Goal: Transaction & Acquisition: Purchase product/service

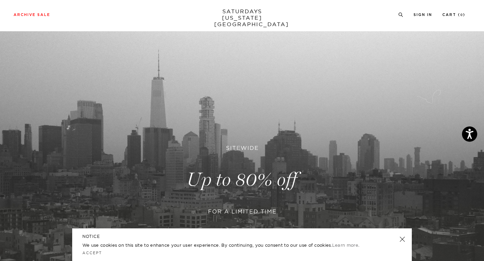
scroll to position [16, 0]
click at [247, 182] on link at bounding box center [242, 179] width 484 height 297
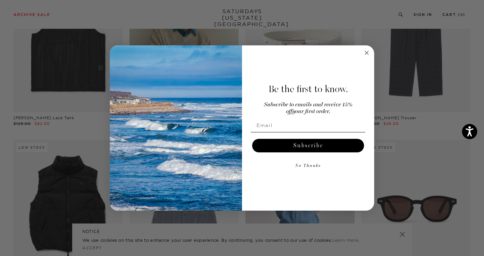
scroll to position [418, 0]
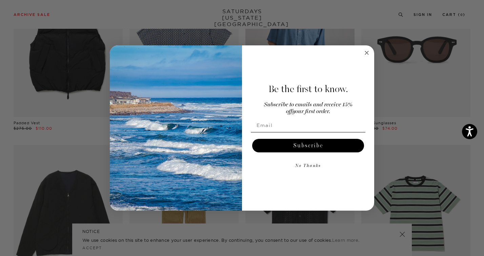
click at [367, 53] on icon "Close dialog" at bounding box center [366, 52] width 3 height 3
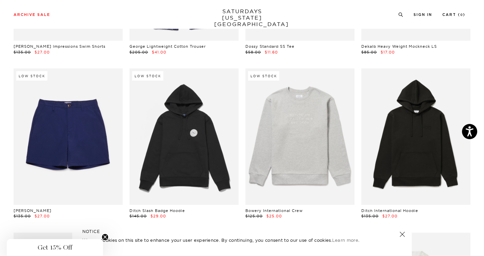
scroll to position [2963, 0]
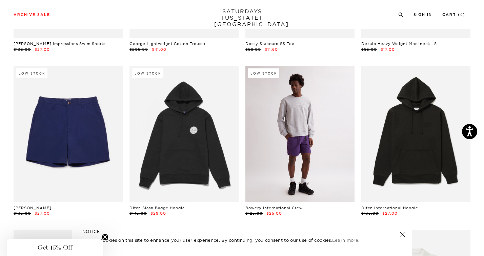
click at [267, 133] on link at bounding box center [300, 134] width 109 height 137
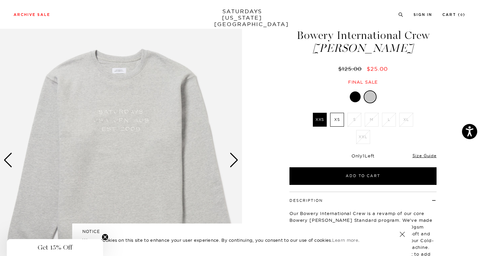
scroll to position [56, 0]
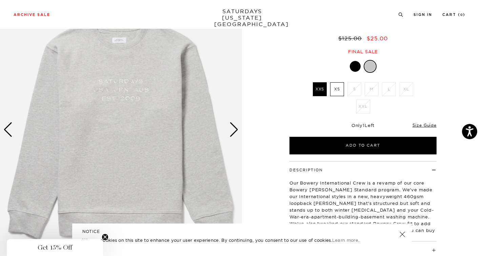
click at [340, 90] on label "XS" at bounding box center [337, 89] width 14 height 14
click at [0, 0] on input "XS" at bounding box center [0, 0] width 0 height 0
click at [359, 65] on div at bounding box center [355, 66] width 11 height 11
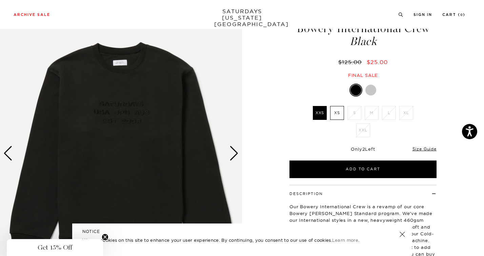
click at [336, 115] on label "XS" at bounding box center [337, 113] width 14 height 14
click at [0, 0] on input "XS" at bounding box center [0, 0] width 0 height 0
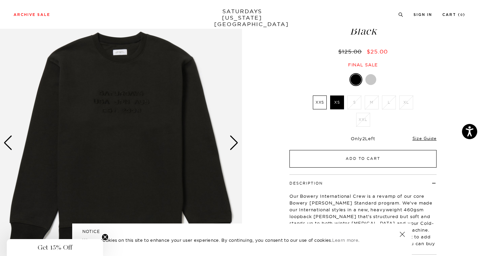
click at [327, 156] on button "Add to Cart" at bounding box center [363, 159] width 147 height 18
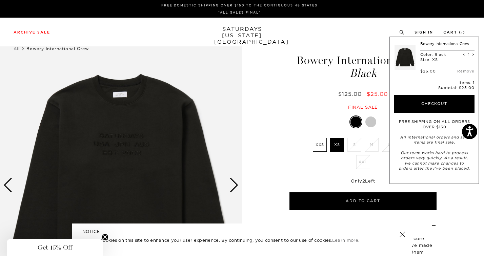
scroll to position [0, 0]
click at [370, 120] on div at bounding box center [371, 122] width 11 height 11
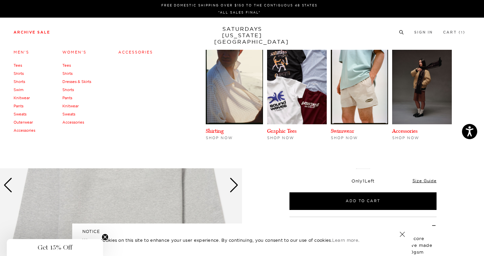
click at [37, 30] on li "Archive Sale Men's Tees Shirts Shorts Swim Knitwear Pants Sweats Outerwear" at bounding box center [32, 32] width 37 height 6
click at [38, 33] on link "Archive Sale" at bounding box center [32, 33] width 37 height 4
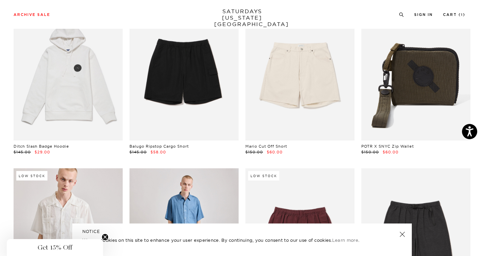
scroll to position [1203, 0]
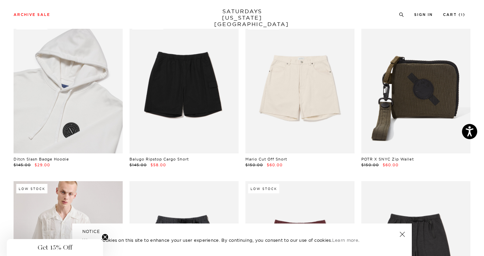
click at [83, 130] on link at bounding box center [68, 85] width 109 height 137
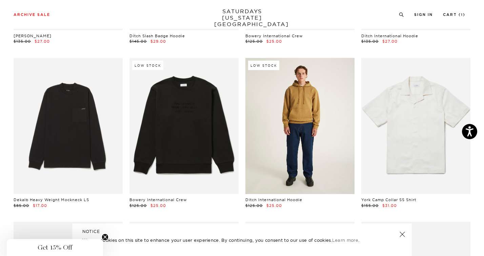
scroll to position [3137, 2]
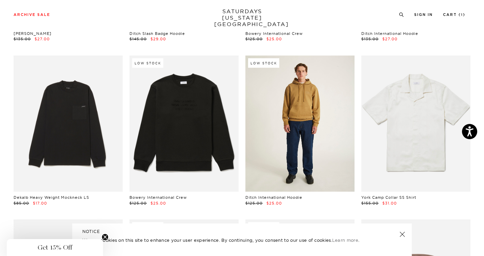
click at [307, 130] on link at bounding box center [300, 124] width 109 height 137
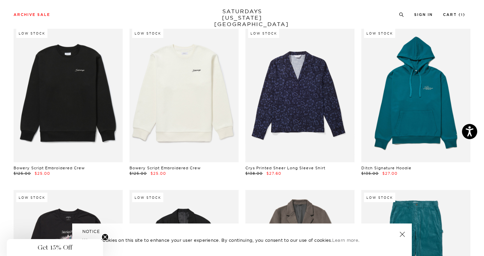
scroll to position [4793, 2]
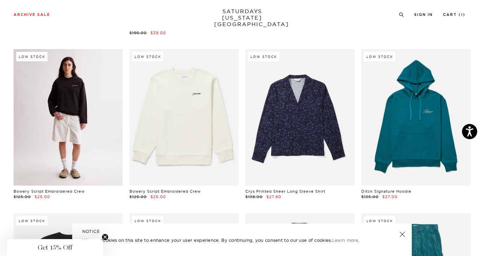
click at [96, 115] on link at bounding box center [68, 117] width 109 height 137
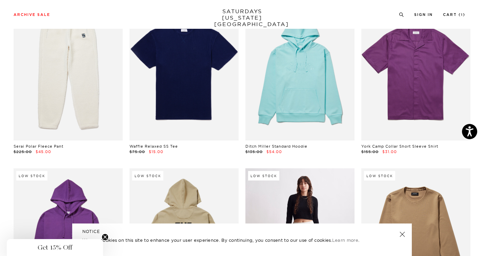
scroll to position [5425, 3]
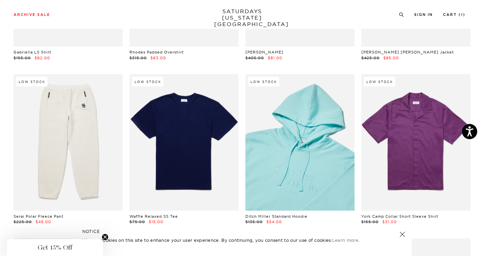
click at [309, 138] on link at bounding box center [300, 142] width 109 height 137
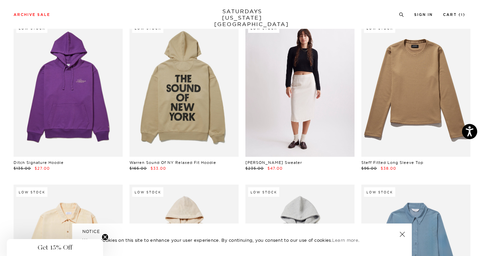
scroll to position [5644, 3]
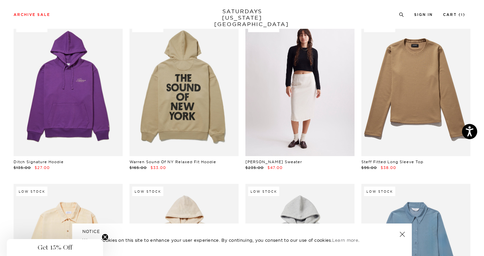
click at [308, 86] on link at bounding box center [300, 88] width 109 height 137
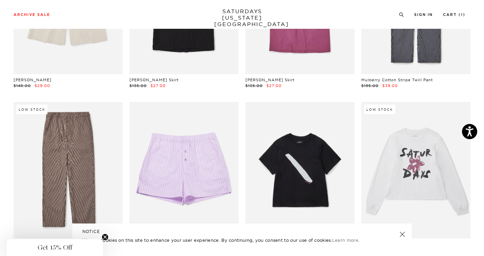
scroll to position [7400, 3]
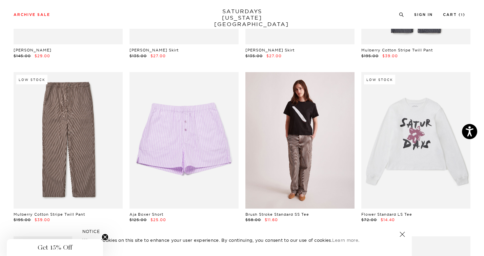
click at [298, 130] on link at bounding box center [300, 140] width 109 height 137
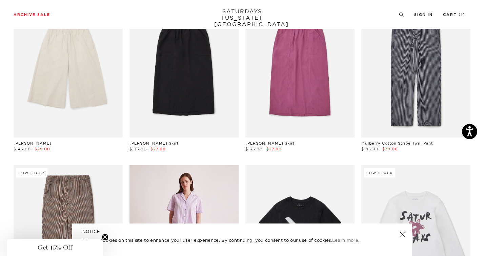
scroll to position [7344, 4]
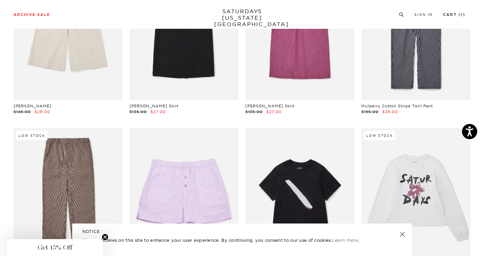
click at [452, 14] on link "Cart ( 1 )" at bounding box center [454, 15] width 22 height 4
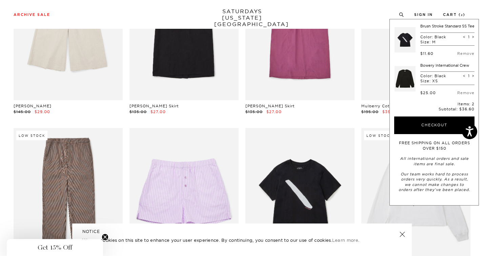
click at [342, 13] on div "Archive Sale Men's Tees Shirts Shorts Swim Knitwear Pants Sweats" at bounding box center [240, 14] width 452 height 6
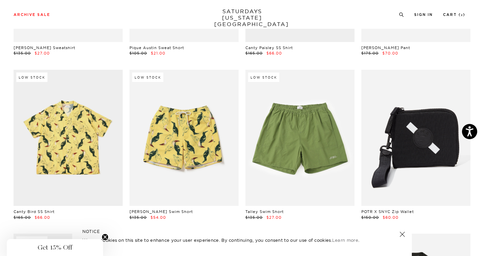
scroll to position [3782, 3]
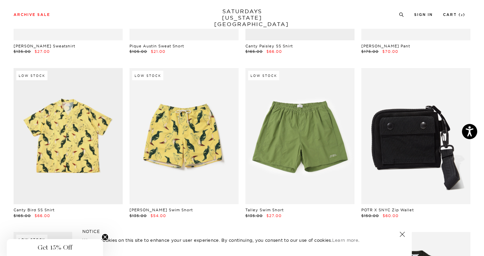
click at [412, 136] on link at bounding box center [416, 136] width 109 height 137
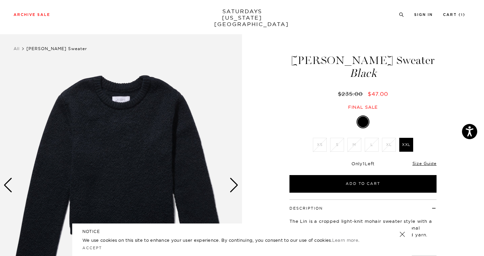
scroll to position [45, 0]
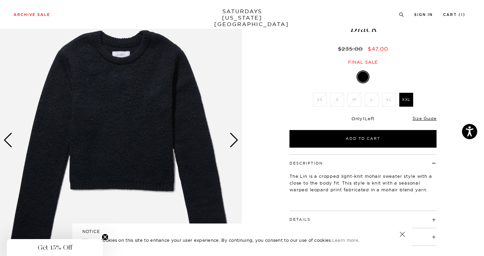
click at [233, 139] on div "Next slide" at bounding box center [234, 140] width 9 height 15
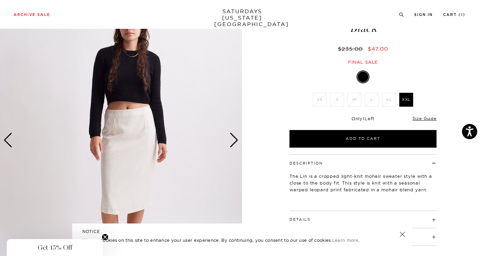
click at [233, 139] on div "Next slide" at bounding box center [234, 140] width 9 height 15
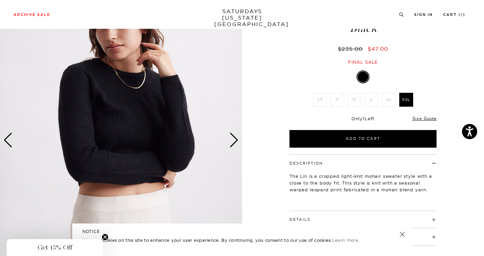
click at [233, 139] on div "Next slide" at bounding box center [234, 140] width 9 height 15
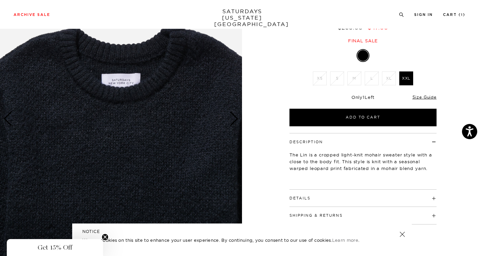
scroll to position [67, 0]
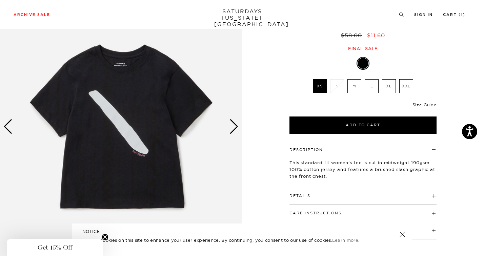
scroll to position [59, 0]
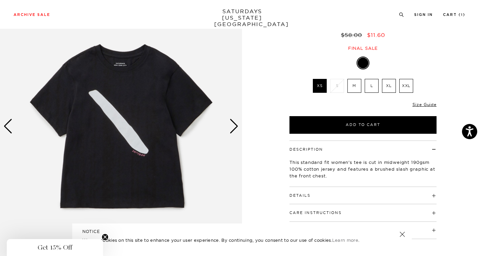
click at [357, 87] on label "M" at bounding box center [355, 86] width 14 height 14
click at [0, 0] on input "M" at bounding box center [0, 0] width 0 height 0
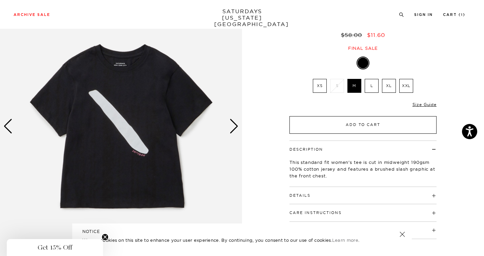
click at [314, 126] on button "Add to Cart" at bounding box center [363, 125] width 147 height 18
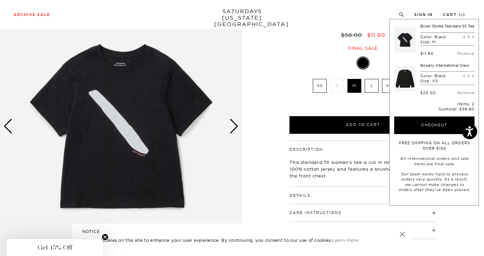
click at [262, 116] on div "1 / 4 Brush Stroke Standard SS Tee Black" at bounding box center [242, 126] width 484 height 303
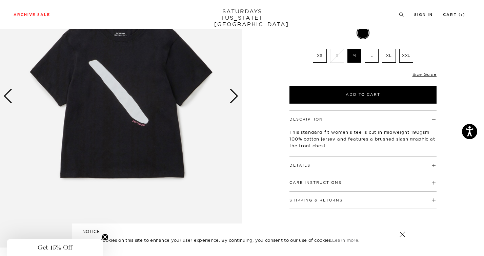
scroll to position [39, 0]
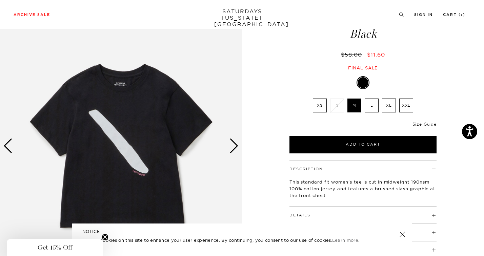
click at [233, 145] on div "Next slide" at bounding box center [234, 146] width 9 height 15
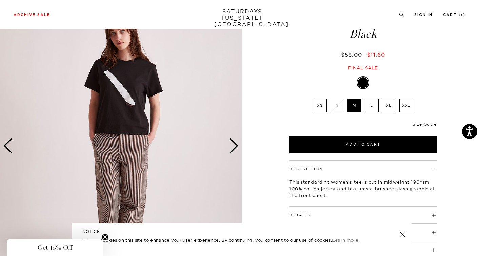
click at [233, 145] on div "Next slide" at bounding box center [234, 146] width 9 height 15
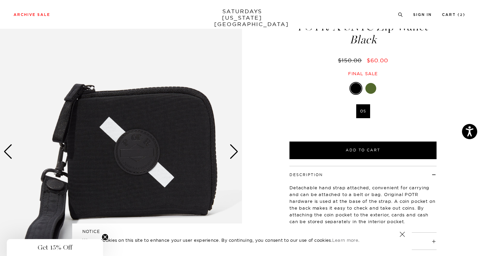
scroll to position [35, 1]
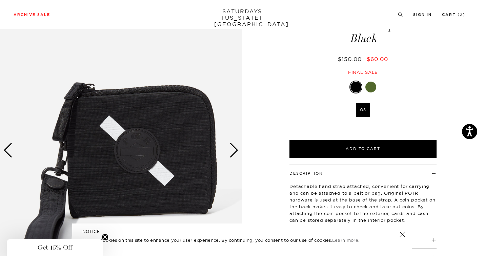
click at [235, 150] on div "Next slide" at bounding box center [234, 150] width 9 height 15
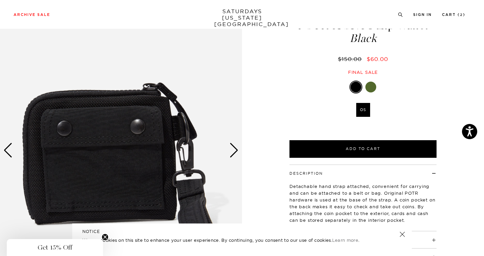
click at [235, 150] on div "Next slide" at bounding box center [234, 150] width 9 height 15
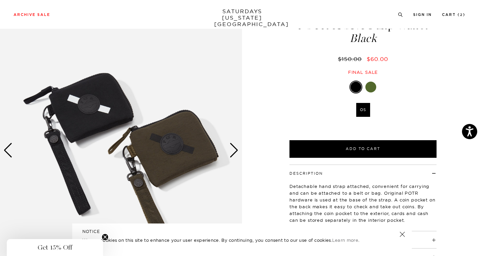
click at [232, 149] on div "Next slide" at bounding box center [234, 150] width 9 height 15
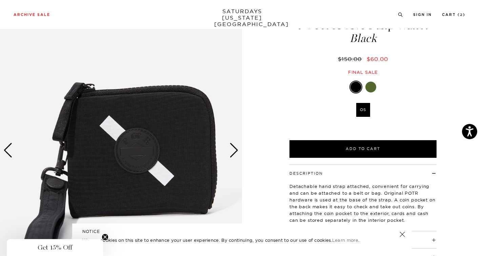
click at [232, 149] on div "Next slide" at bounding box center [234, 150] width 9 height 15
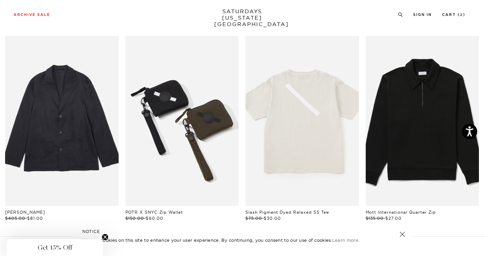
scroll to position [345, 1]
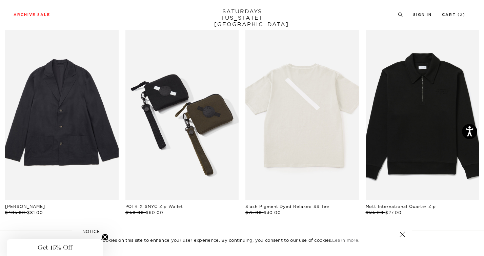
click at [211, 127] on link "files/A42433MC01-OVERVIEW_01_1.jpg" at bounding box center [183, 115] width 114 height 170
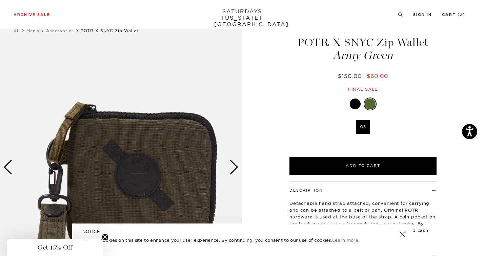
click at [236, 169] on div "Next slide" at bounding box center [234, 167] width 9 height 15
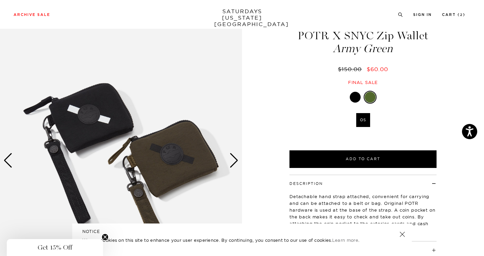
scroll to position [3, 0]
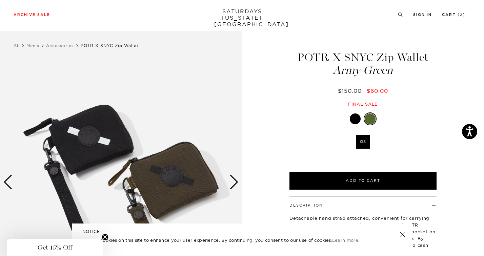
click at [234, 176] on div "Next slide" at bounding box center [234, 182] width 9 height 15
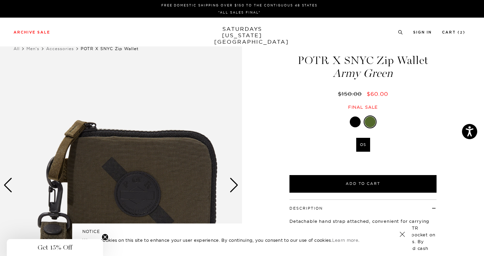
scroll to position [0, 0]
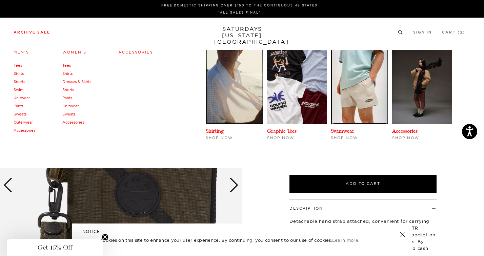
click at [31, 131] on link "Accessories" at bounding box center [25, 130] width 22 height 5
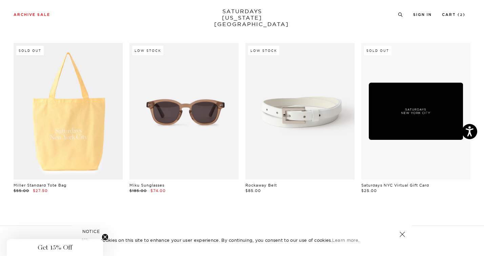
scroll to position [368, 0]
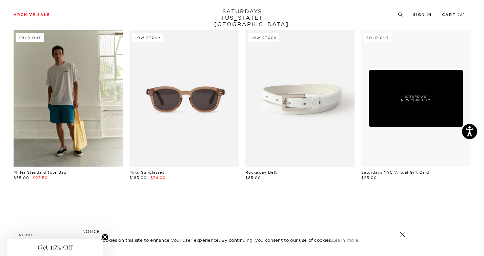
click at [82, 122] on link at bounding box center [68, 98] width 109 height 137
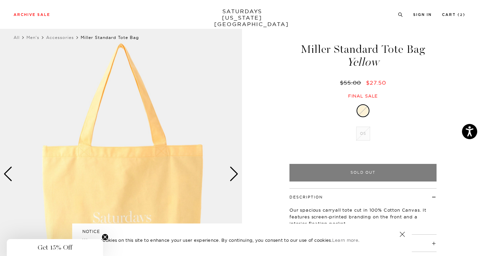
scroll to position [118, 0]
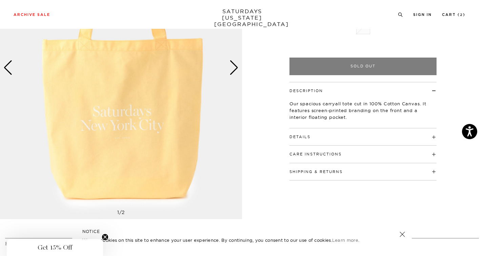
click at [238, 75] on div "Next slide" at bounding box center [234, 67] width 9 height 15
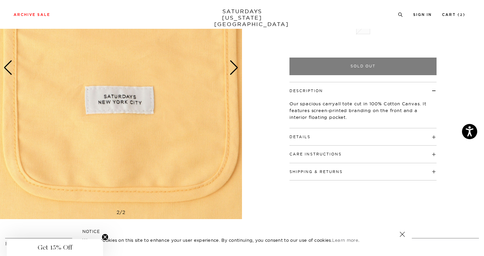
click at [238, 75] on div "Next slide" at bounding box center [234, 67] width 9 height 15
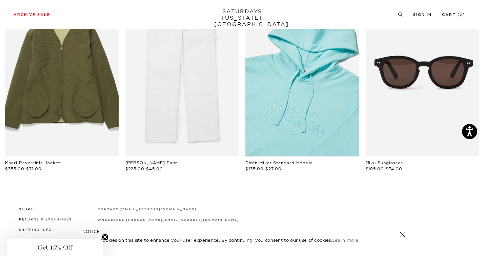
scroll to position [361, 0]
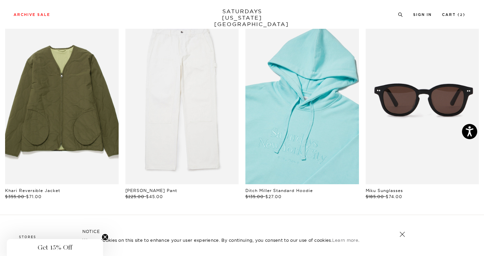
click at [271, 114] on link "files/AA0028GH02_WATERSPOUT_02_e6f2347f-9c63-4b75-b78a-3804189f4345.jpg" at bounding box center [303, 99] width 114 height 170
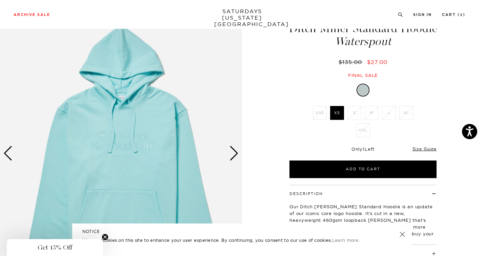
click at [235, 153] on div "Next slide" at bounding box center [234, 153] width 9 height 15
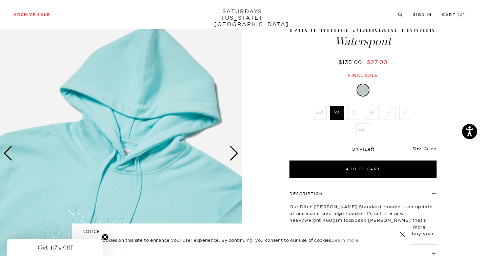
click at [235, 153] on div "Next slide" at bounding box center [234, 153] width 9 height 15
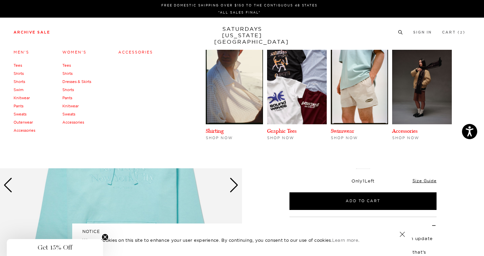
click at [75, 53] on link "Women's" at bounding box center [74, 52] width 24 height 5
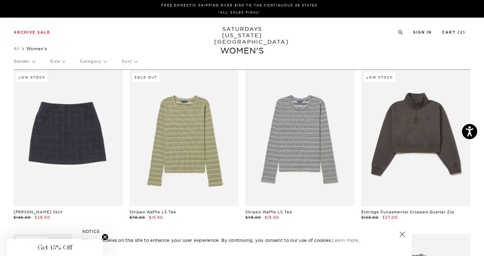
scroll to position [0, 1]
click at [15, 49] on link "All" at bounding box center [17, 48] width 6 height 5
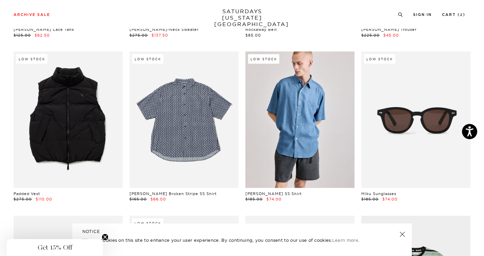
scroll to position [206, 0]
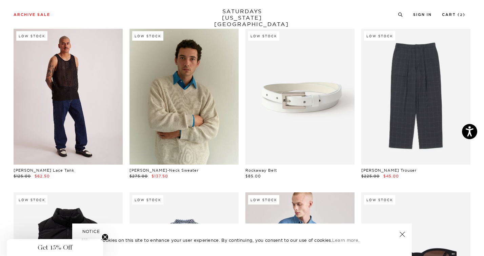
click at [64, 125] on link at bounding box center [68, 96] width 109 height 137
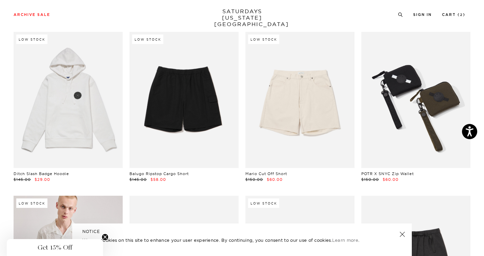
scroll to position [1189, 1]
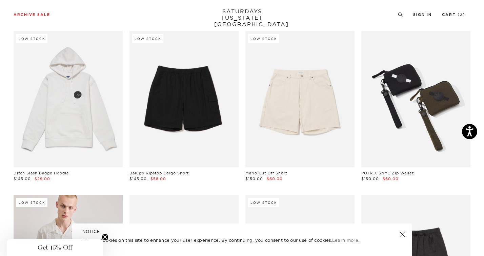
click at [393, 114] on link at bounding box center [416, 99] width 109 height 137
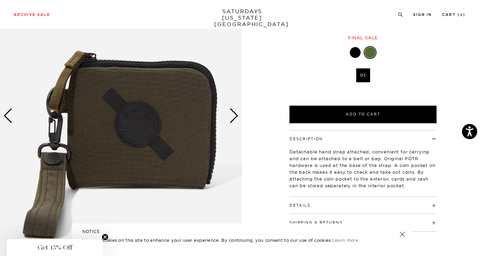
click at [237, 117] on div "Next slide" at bounding box center [234, 116] width 9 height 15
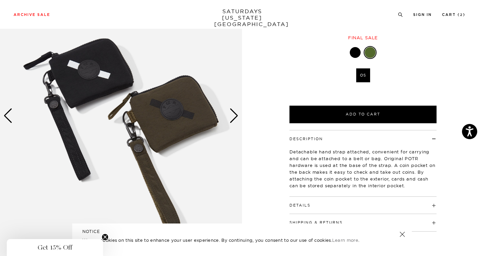
click at [113, 75] on img at bounding box center [121, 116] width 242 height 303
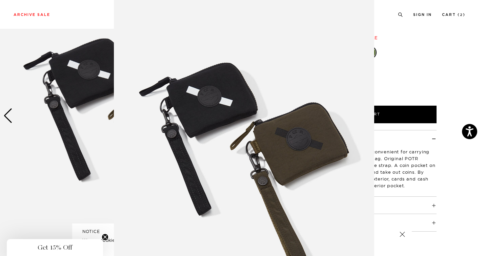
scroll to position [27, 0]
click at [399, 81] on figure at bounding box center [242, 128] width 484 height 256
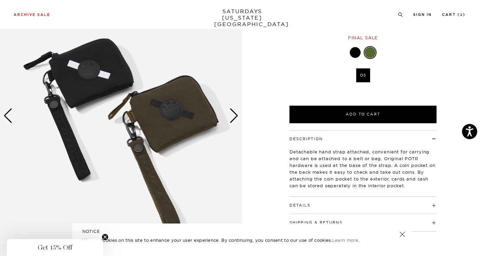
scroll to position [0, 0]
click at [357, 49] on div at bounding box center [355, 52] width 11 height 11
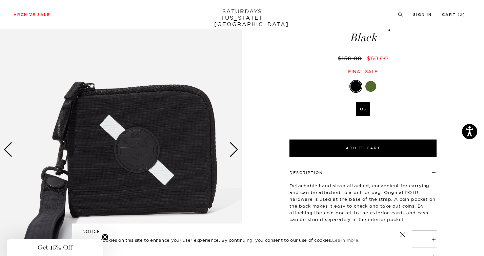
scroll to position [67, 0]
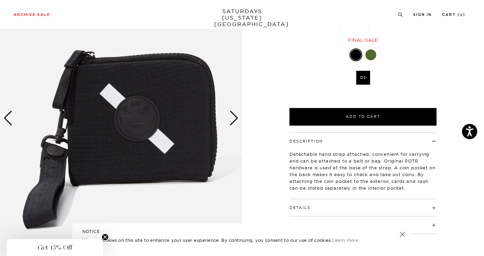
click at [234, 116] on div "Next slide" at bounding box center [234, 118] width 9 height 15
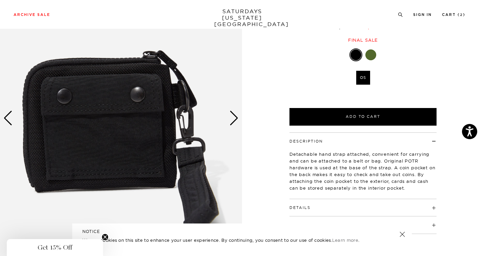
click at [234, 116] on div "Next slide" at bounding box center [234, 118] width 9 height 15
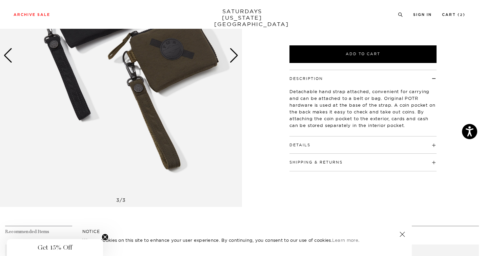
scroll to position [59, 0]
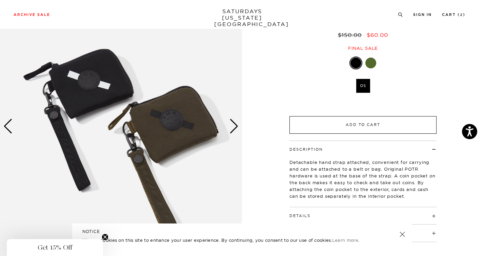
click at [342, 131] on button "Add to Cart" at bounding box center [363, 125] width 147 height 18
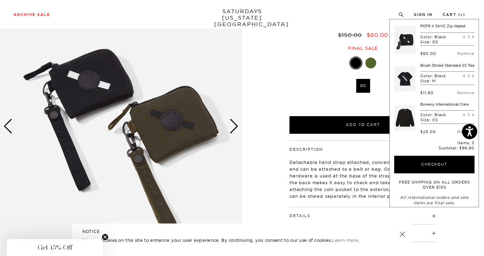
click at [273, 83] on div "3 / 3 POTR X SNYC Zip Wallet Black $150.00" at bounding box center [242, 126] width 484 height 303
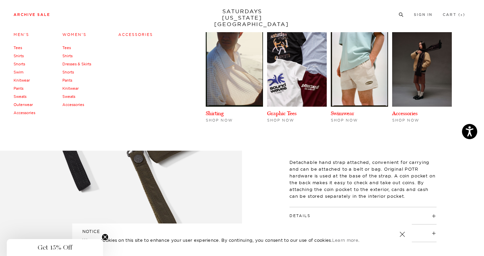
click at [39, 14] on link "Archive Sale" at bounding box center [32, 15] width 37 height 4
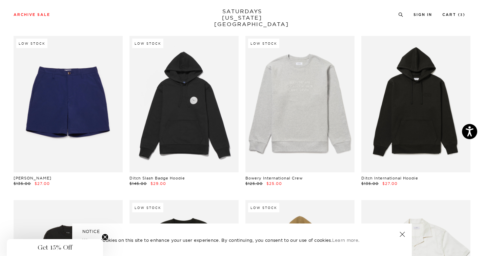
scroll to position [2995, 1]
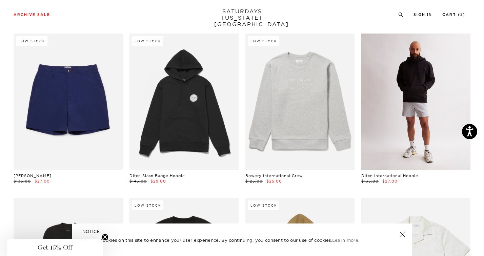
click at [384, 119] on link at bounding box center [416, 102] width 109 height 137
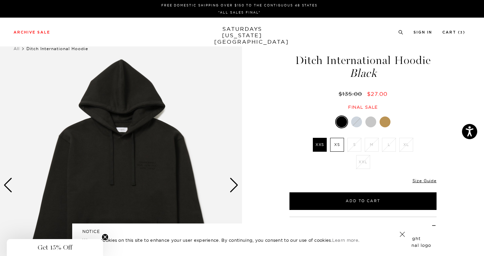
click at [337, 142] on label "XS" at bounding box center [337, 145] width 14 height 14
click at [0, 0] on input "XS" at bounding box center [0, 0] width 0 height 0
click at [385, 120] on div at bounding box center [385, 122] width 11 height 11
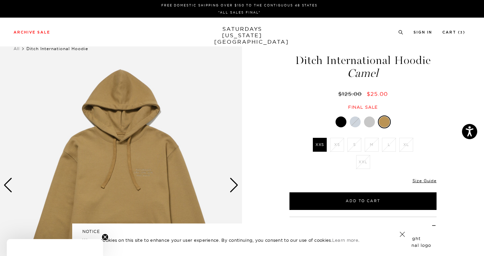
click at [367, 119] on div at bounding box center [369, 122] width 11 height 11
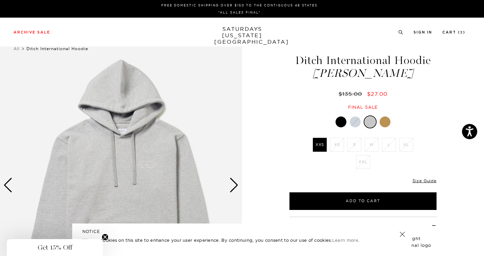
click at [341, 120] on div at bounding box center [341, 122] width 11 height 11
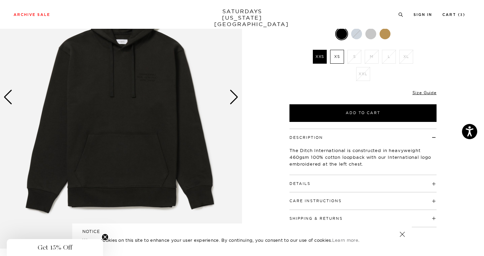
scroll to position [90, 0]
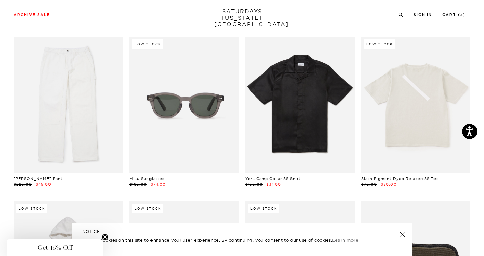
scroll to position [1034, 1]
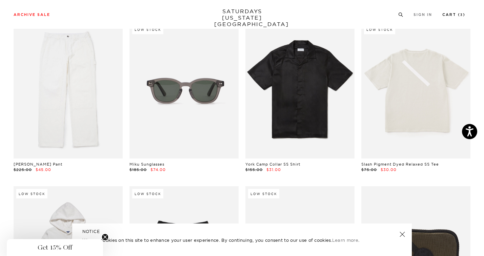
click at [452, 16] on link "Cart ( 3 )" at bounding box center [454, 15] width 23 height 4
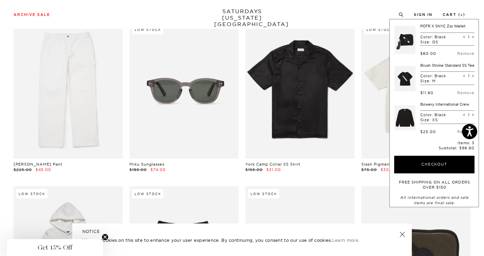
click at [241, 26] on div "Archive Sale Men's Tees Shirts Shorts Swim Knitwear Pants Sweats Women's" at bounding box center [242, 14] width 484 height 29
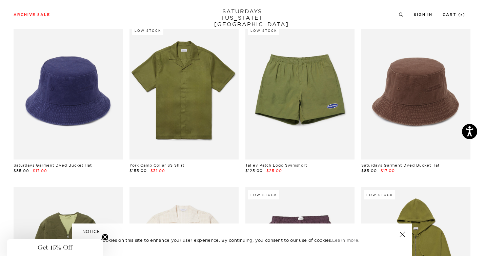
scroll to position [3343, 1]
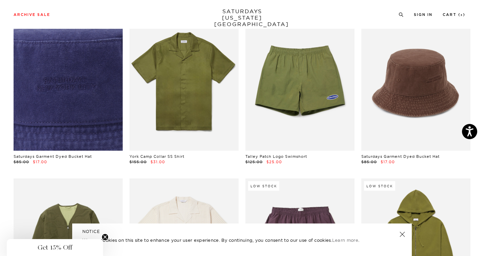
click at [98, 95] on link at bounding box center [68, 82] width 109 height 137
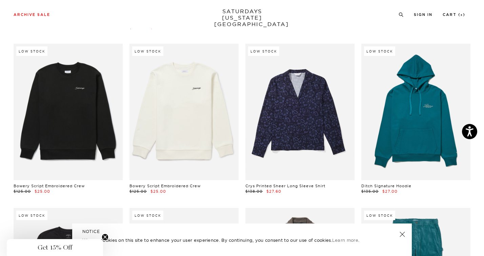
scroll to position [4799, 0]
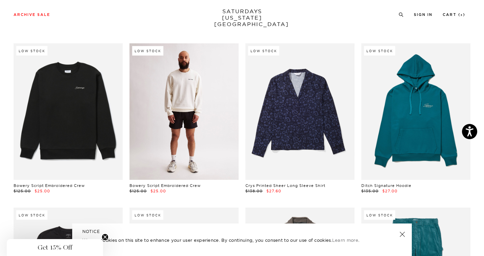
click at [163, 125] on link at bounding box center [184, 111] width 109 height 137
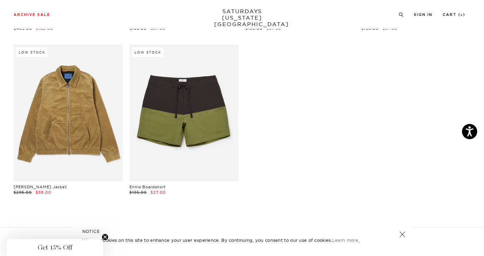
scroll to position [9897, 1]
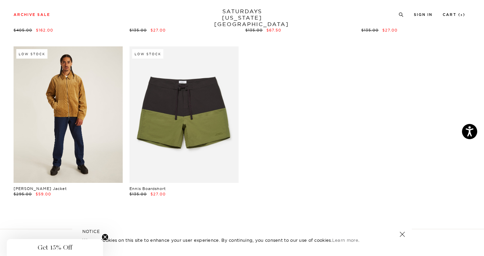
click at [85, 123] on link at bounding box center [68, 114] width 109 height 137
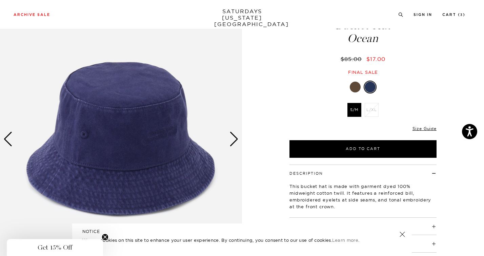
click at [234, 140] on div "Next slide" at bounding box center [234, 139] width 9 height 15
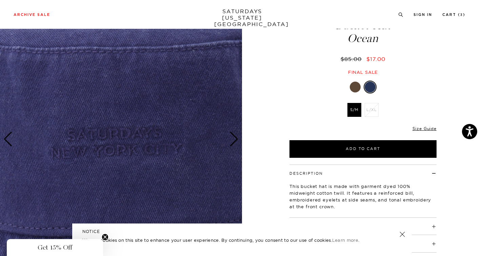
click at [234, 140] on div "Next slide" at bounding box center [234, 139] width 9 height 15
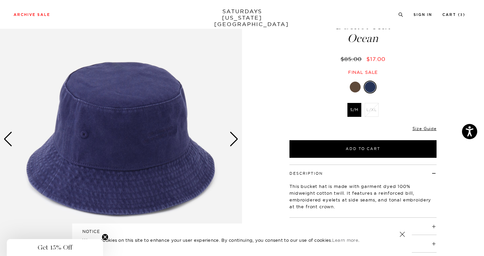
click at [234, 140] on div "Next slide" at bounding box center [234, 139] width 9 height 15
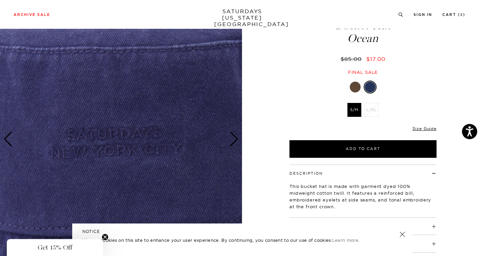
click at [234, 140] on div "Next slide" at bounding box center [234, 139] width 9 height 15
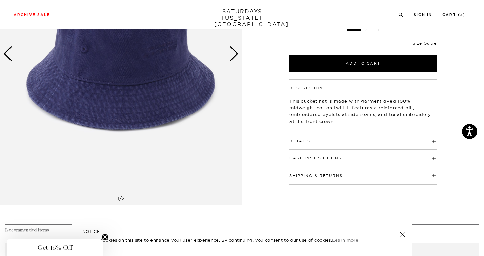
scroll to position [136, 0]
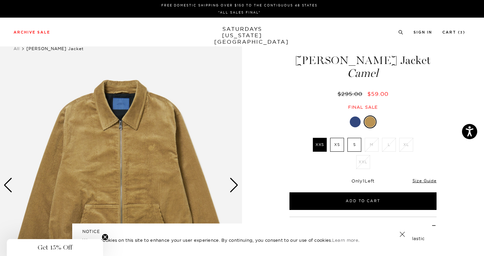
click at [232, 186] on div "Next slide" at bounding box center [234, 185] width 9 height 15
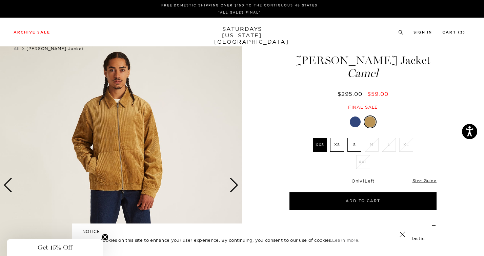
click at [234, 186] on div "Next slide" at bounding box center [234, 185] width 9 height 15
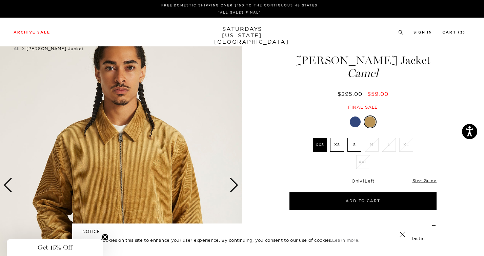
click at [234, 186] on div "Next slide" at bounding box center [234, 185] width 9 height 15
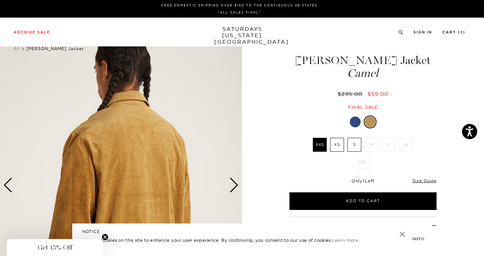
click at [234, 186] on div "Next slide" at bounding box center [234, 185] width 9 height 15
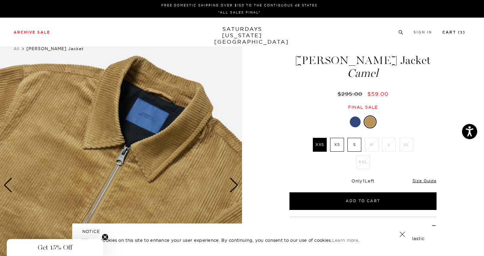
click at [456, 34] on link "Cart ( 3 )" at bounding box center [454, 33] width 23 height 4
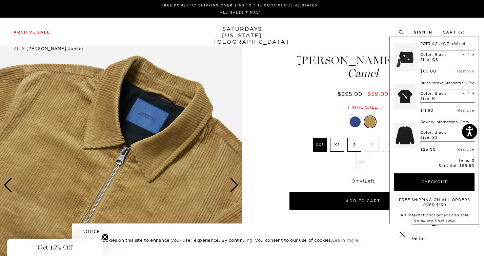
click at [407, 139] on link at bounding box center [405, 136] width 21 height 32
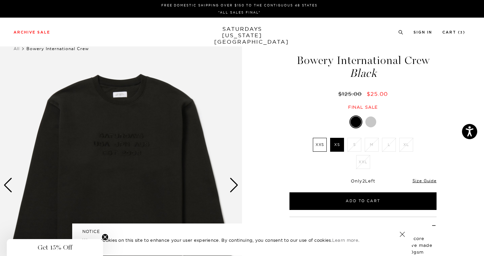
click at [369, 121] on div at bounding box center [371, 122] width 11 height 11
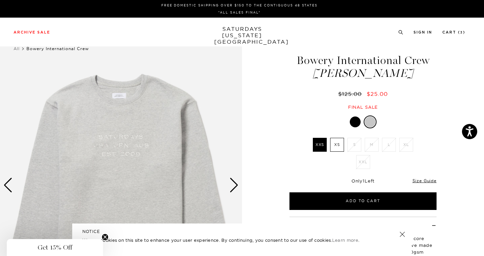
click at [336, 146] on label "XS" at bounding box center [337, 145] width 14 height 14
click at [0, 0] on input "XS" at bounding box center [0, 0] width 0 height 0
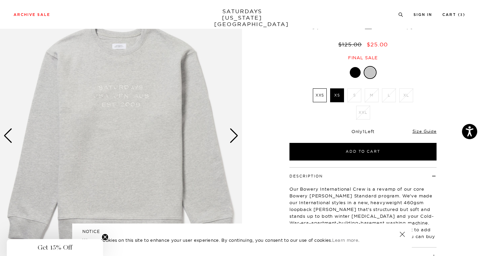
scroll to position [46, 0]
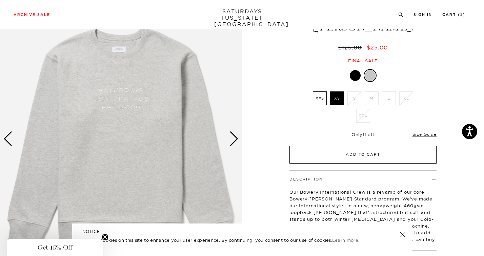
click at [314, 155] on button "Add to Cart" at bounding box center [363, 155] width 147 height 18
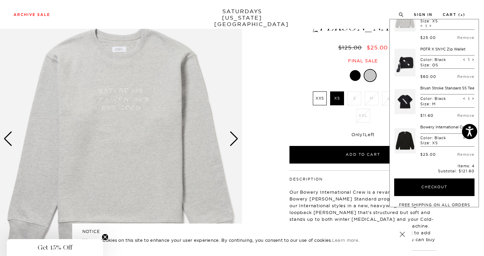
scroll to position [22, 0]
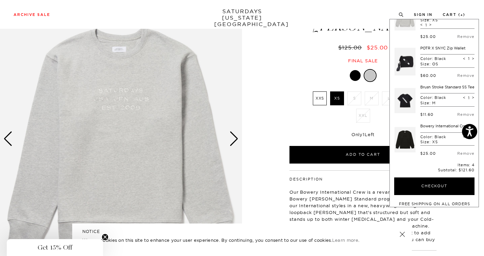
click at [411, 144] on link at bounding box center [405, 140] width 21 height 32
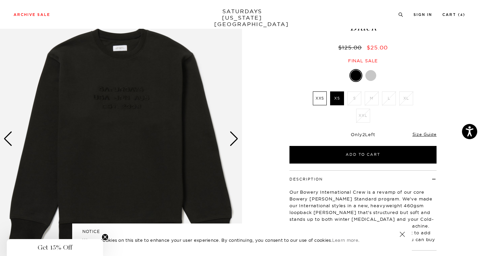
scroll to position [45, 1]
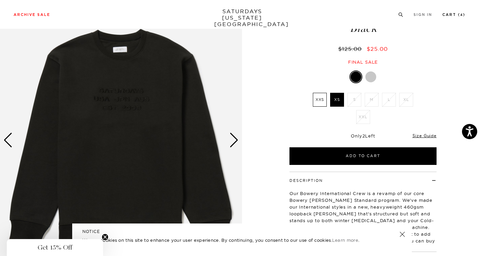
click at [459, 13] on link "Cart ( 4 )" at bounding box center [454, 15] width 23 height 4
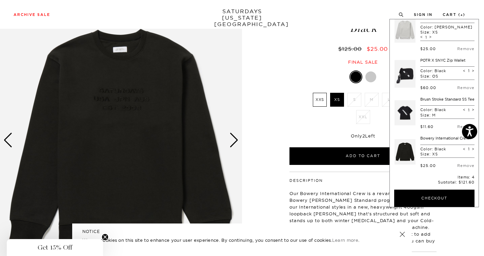
scroll to position [2, 0]
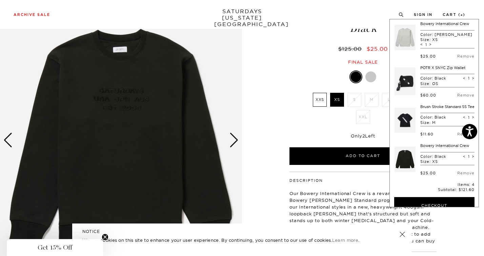
click at [371, 77] on div at bounding box center [371, 77] width 11 height 11
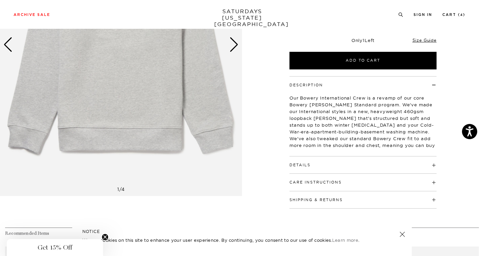
scroll to position [143, 0]
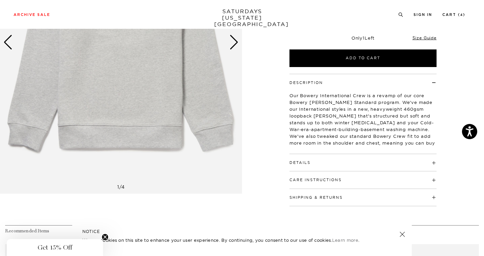
click at [311, 164] on h4 "Details" at bounding box center [363, 159] width 147 height 11
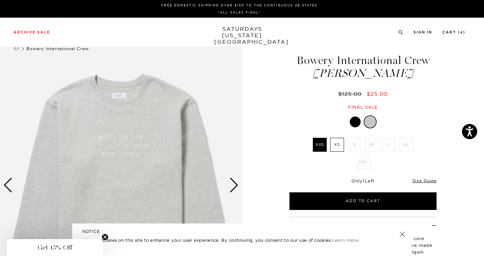
scroll to position [0, 0]
click at [454, 32] on link "Cart ( 4 )" at bounding box center [454, 33] width 23 height 4
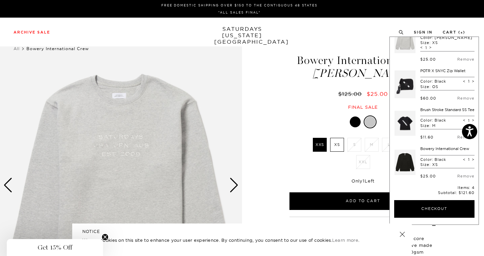
scroll to position [30, 0]
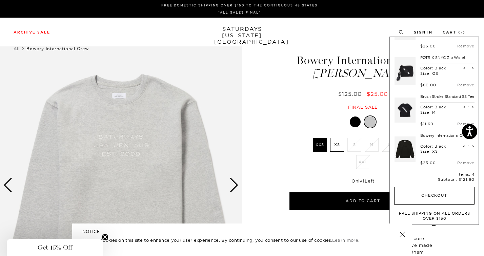
click at [433, 197] on button "Checkout" at bounding box center [435, 196] width 80 height 18
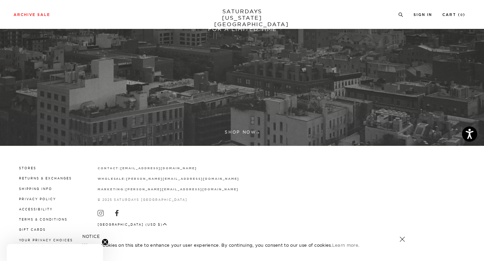
scroll to position [197, 0]
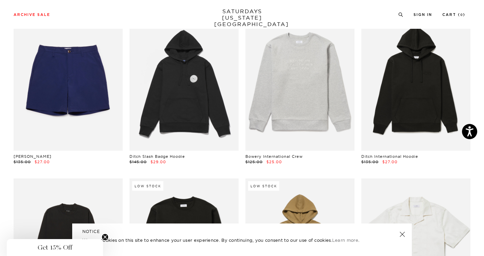
scroll to position [3015, 1]
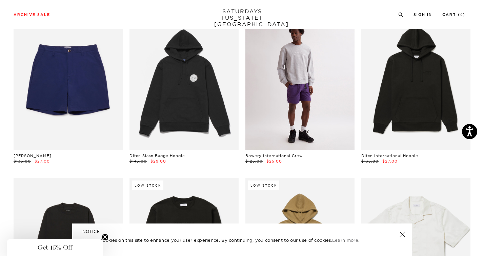
click at [288, 104] on link at bounding box center [300, 82] width 109 height 137
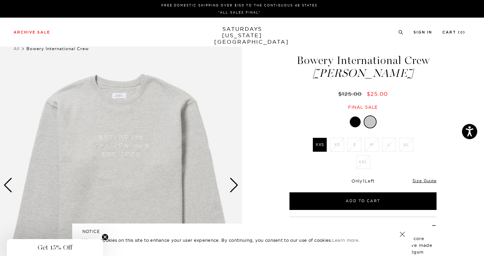
click at [355, 120] on div at bounding box center [355, 122] width 11 height 11
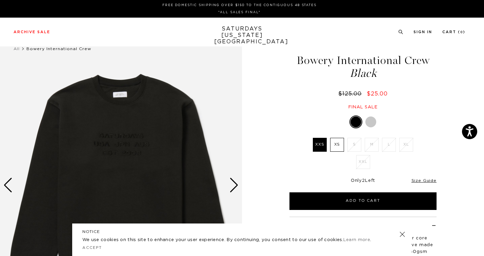
scroll to position [3, 0]
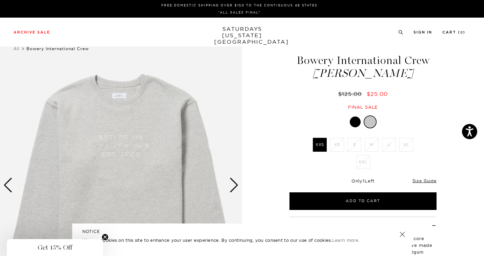
click at [357, 123] on div at bounding box center [355, 122] width 11 height 11
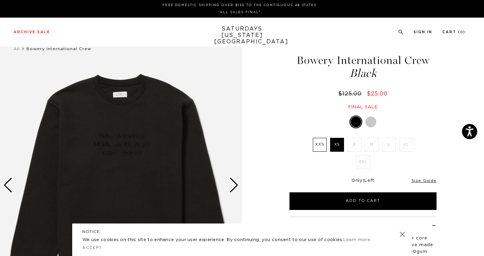
click at [288, 119] on div "Black XXS XS S M L XL XXL XXS S" at bounding box center [364, 163] width 170 height 95
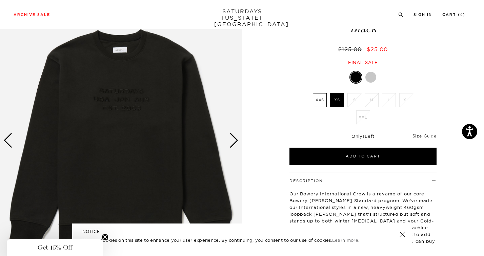
scroll to position [30, 0]
